Goal: Task Accomplishment & Management: Manage account settings

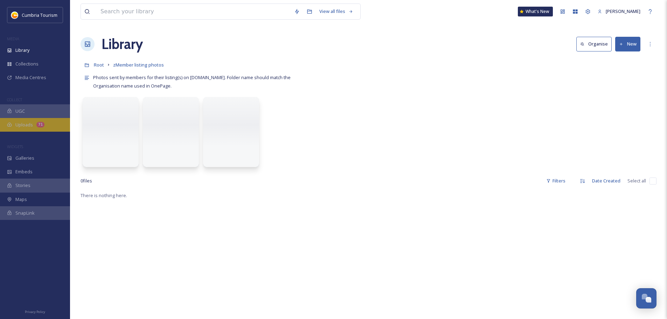
click at [32, 126] on span "Uploads" at bounding box center [23, 124] width 17 height 7
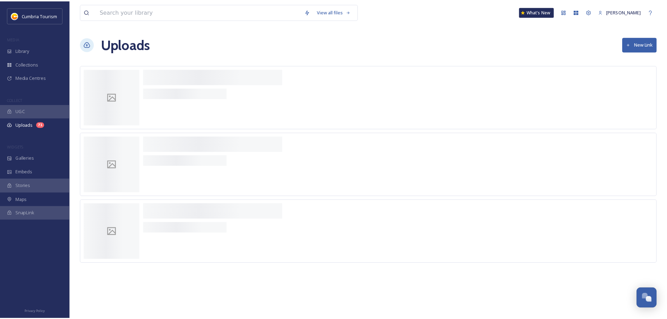
scroll to position [3023, 0]
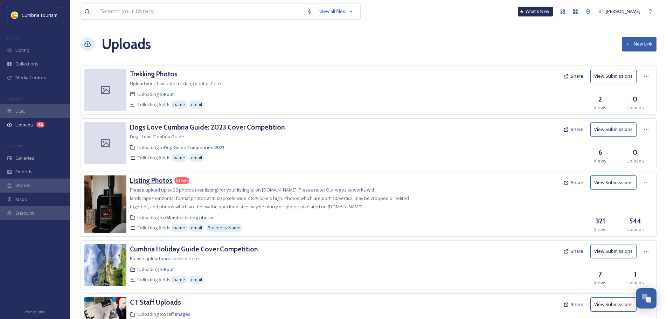
click at [161, 182] on h3 "Listing Photos" at bounding box center [151, 180] width 43 height 8
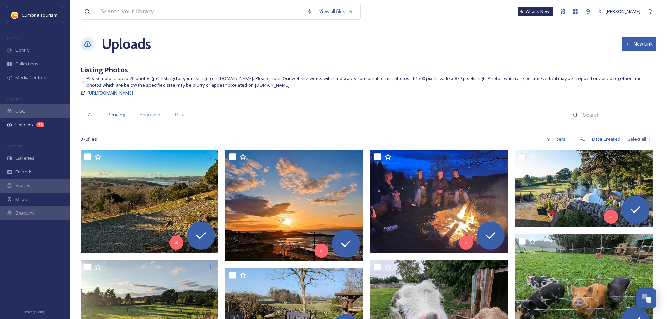
click at [123, 115] on span "Pending" at bounding box center [115, 114] width 17 height 7
click at [176, 115] on span "Data" at bounding box center [179, 114] width 9 height 7
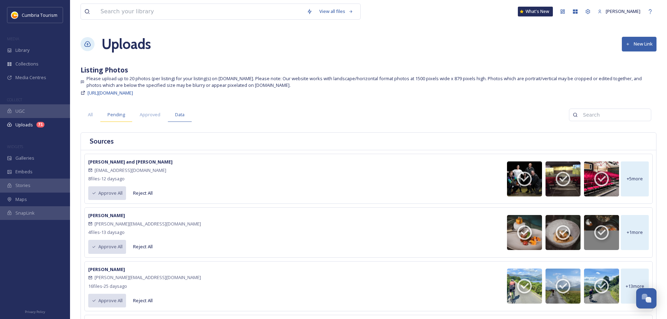
click at [114, 113] on span "Pending" at bounding box center [115, 114] width 17 height 7
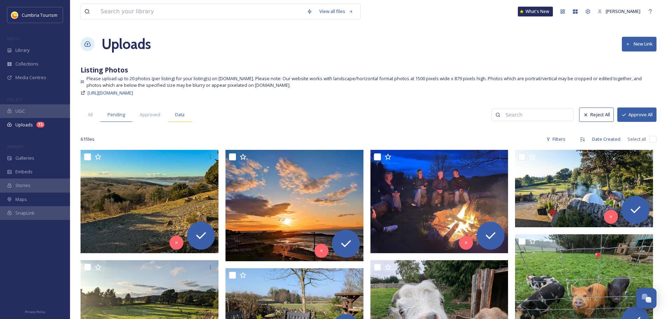
click at [183, 118] on div "Data" at bounding box center [180, 114] width 24 height 14
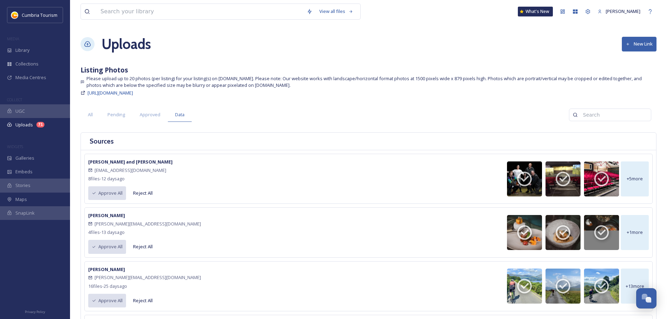
click at [621, 117] on input at bounding box center [613, 115] width 68 height 14
type input "dand"
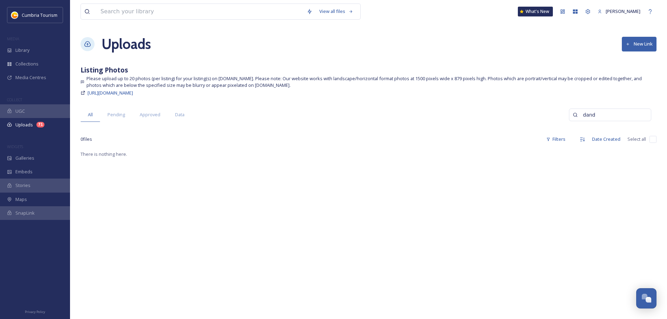
click at [621, 117] on input "dand" at bounding box center [613, 115] width 68 height 14
click at [28, 59] on div "Collections" at bounding box center [35, 64] width 70 height 14
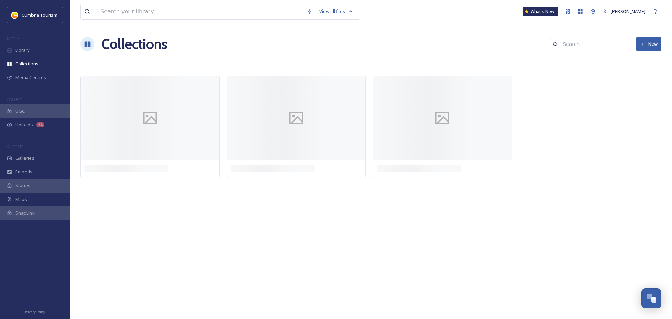
click at [35, 48] on div "Library" at bounding box center [35, 50] width 70 height 14
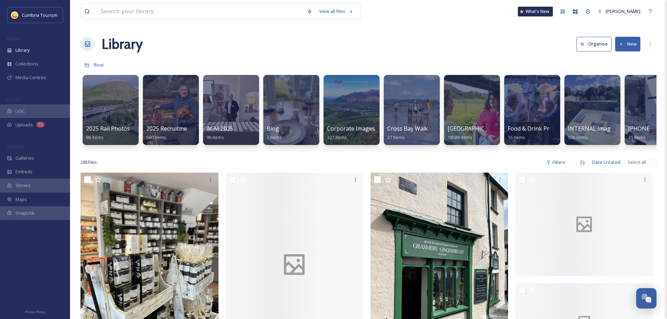
scroll to position [0, 628]
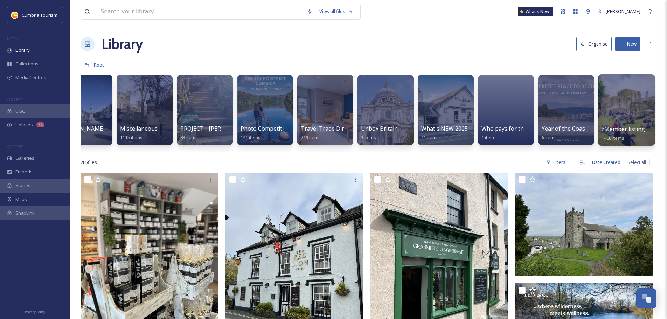
click at [614, 130] on span "zMember listing photos" at bounding box center [633, 129] width 64 height 8
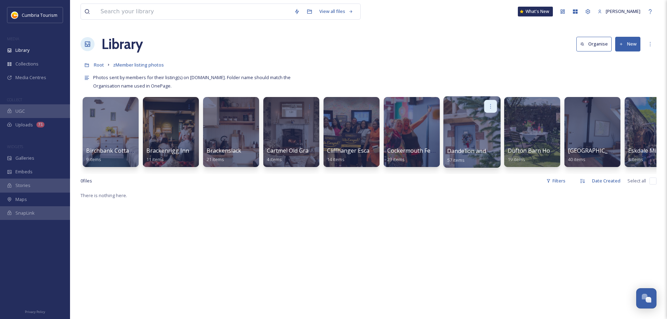
click at [491, 110] on div at bounding box center [490, 106] width 13 height 13
click at [466, 104] on div "Edit / Share Move to Folder Delete" at bounding box center [472, 106] width 50 height 13
click at [476, 111] on div at bounding box center [472, 106] width 50 height 13
click at [460, 133] on div at bounding box center [471, 131] width 57 height 71
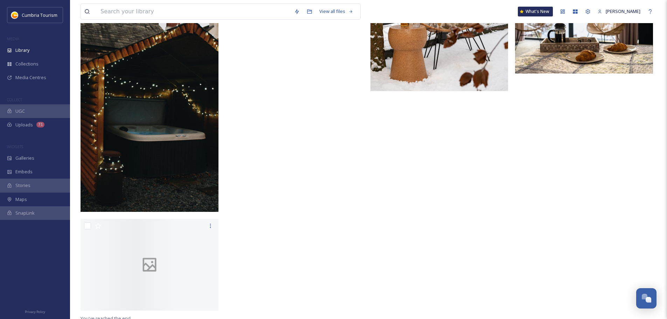
scroll to position [2864, 0]
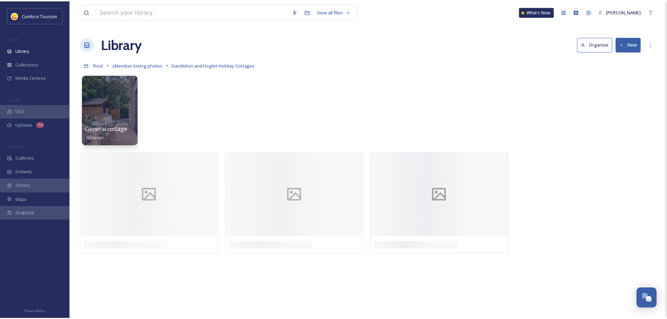
scroll to position [3016, 0]
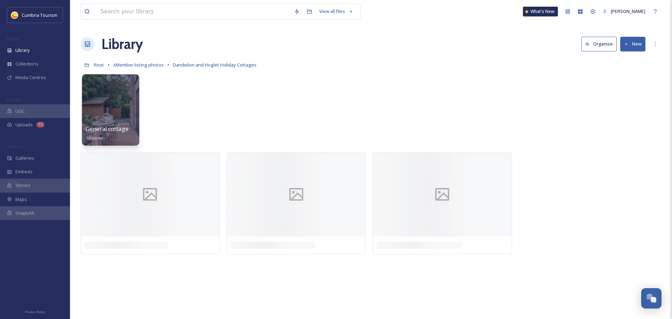
click at [105, 98] on div at bounding box center [110, 109] width 57 height 71
